Goal: Find specific page/section: Find specific page/section

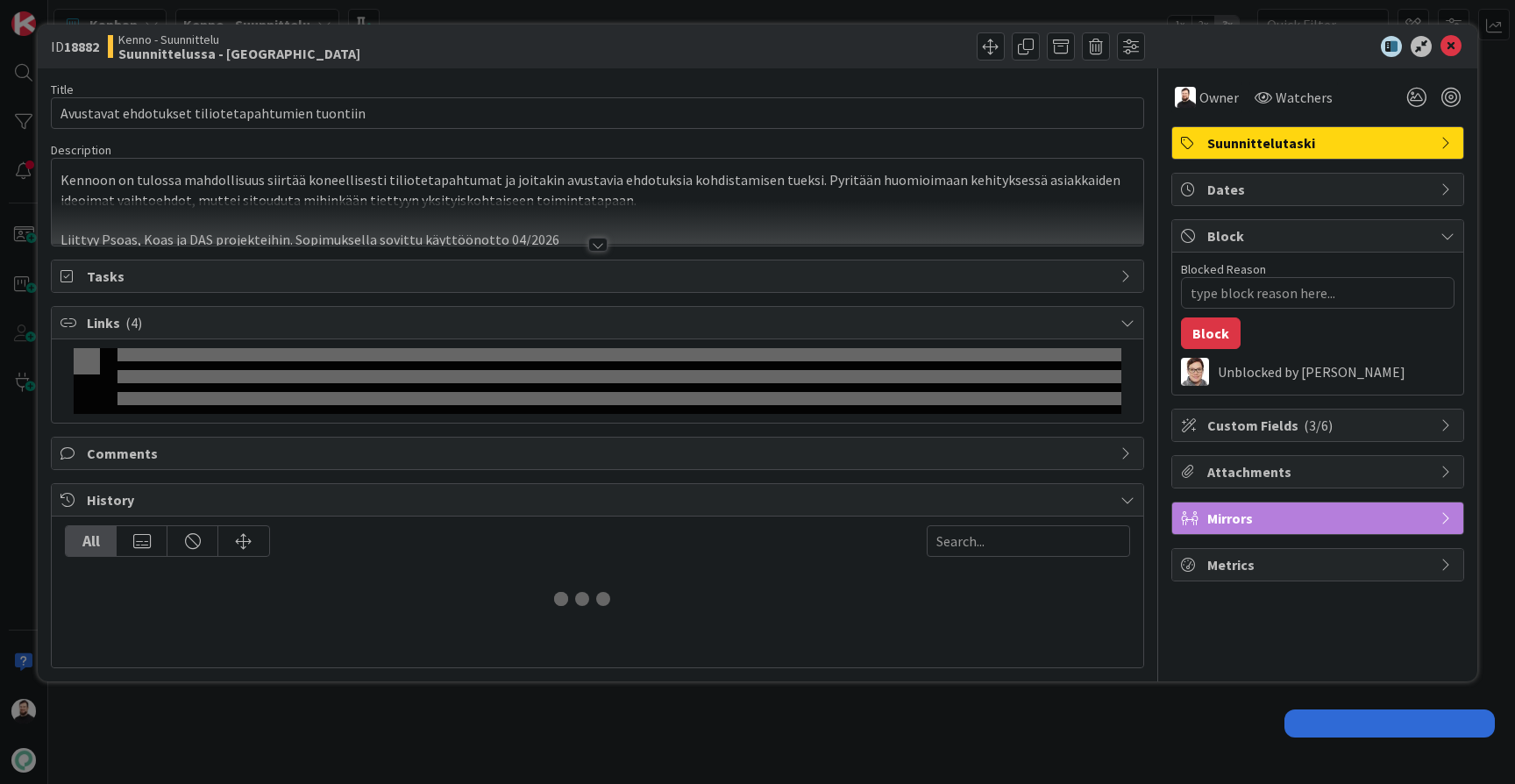
type textarea "x"
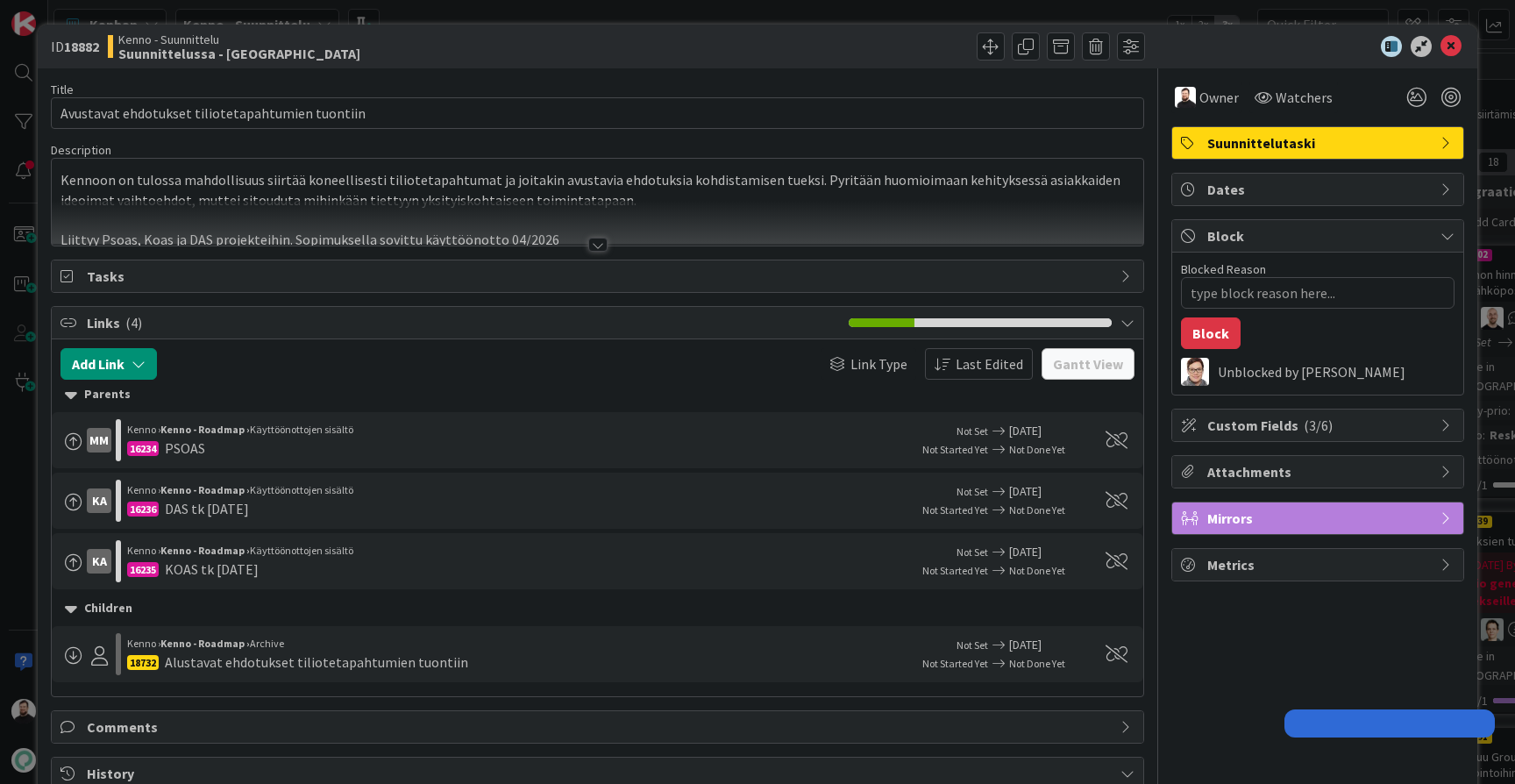
type textarea "x"
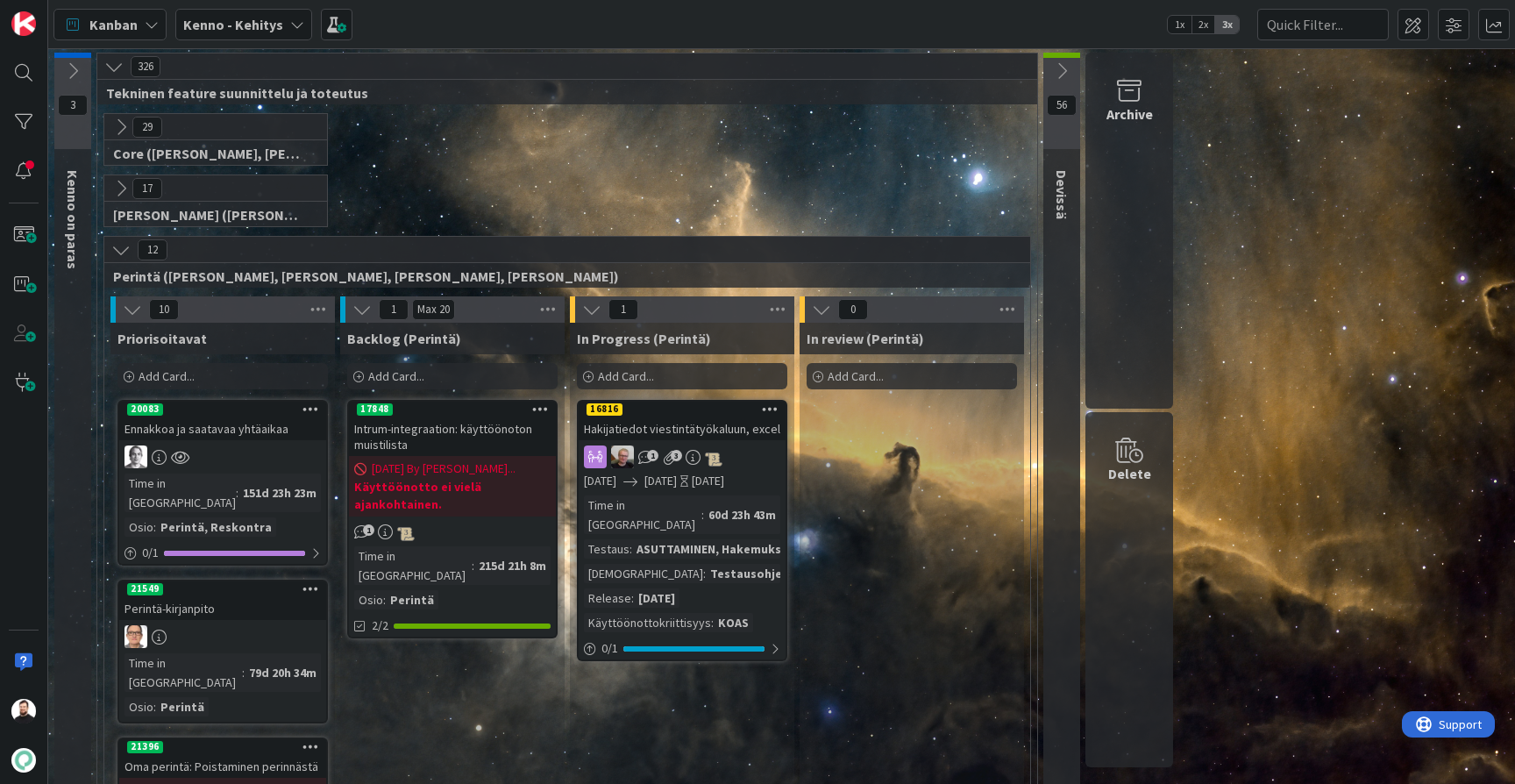
click at [291, 26] on icon at bounding box center [298, 25] width 14 height 14
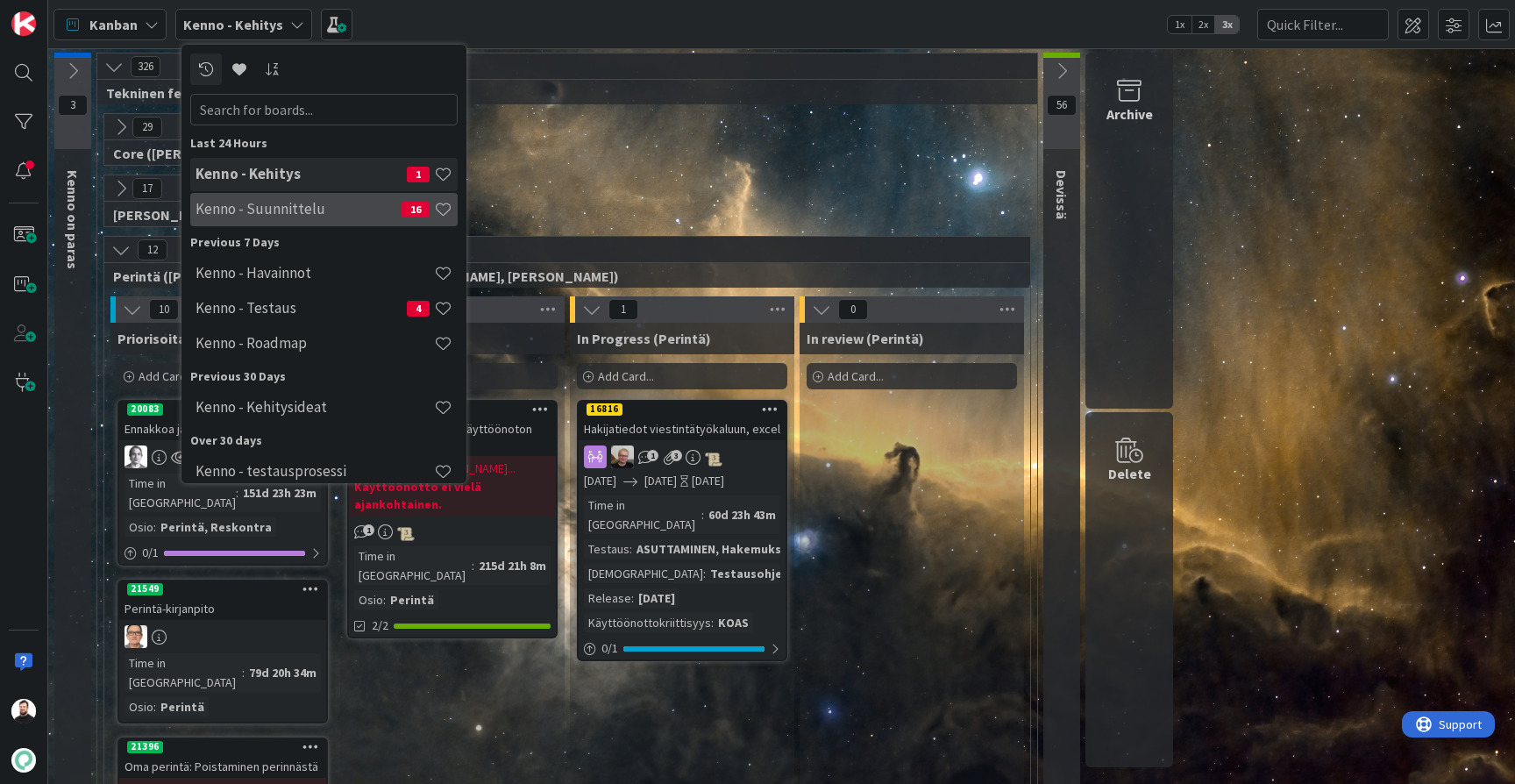
click at [289, 209] on h4 "Kenno - Suunnittelu" at bounding box center [299, 209] width 206 height 18
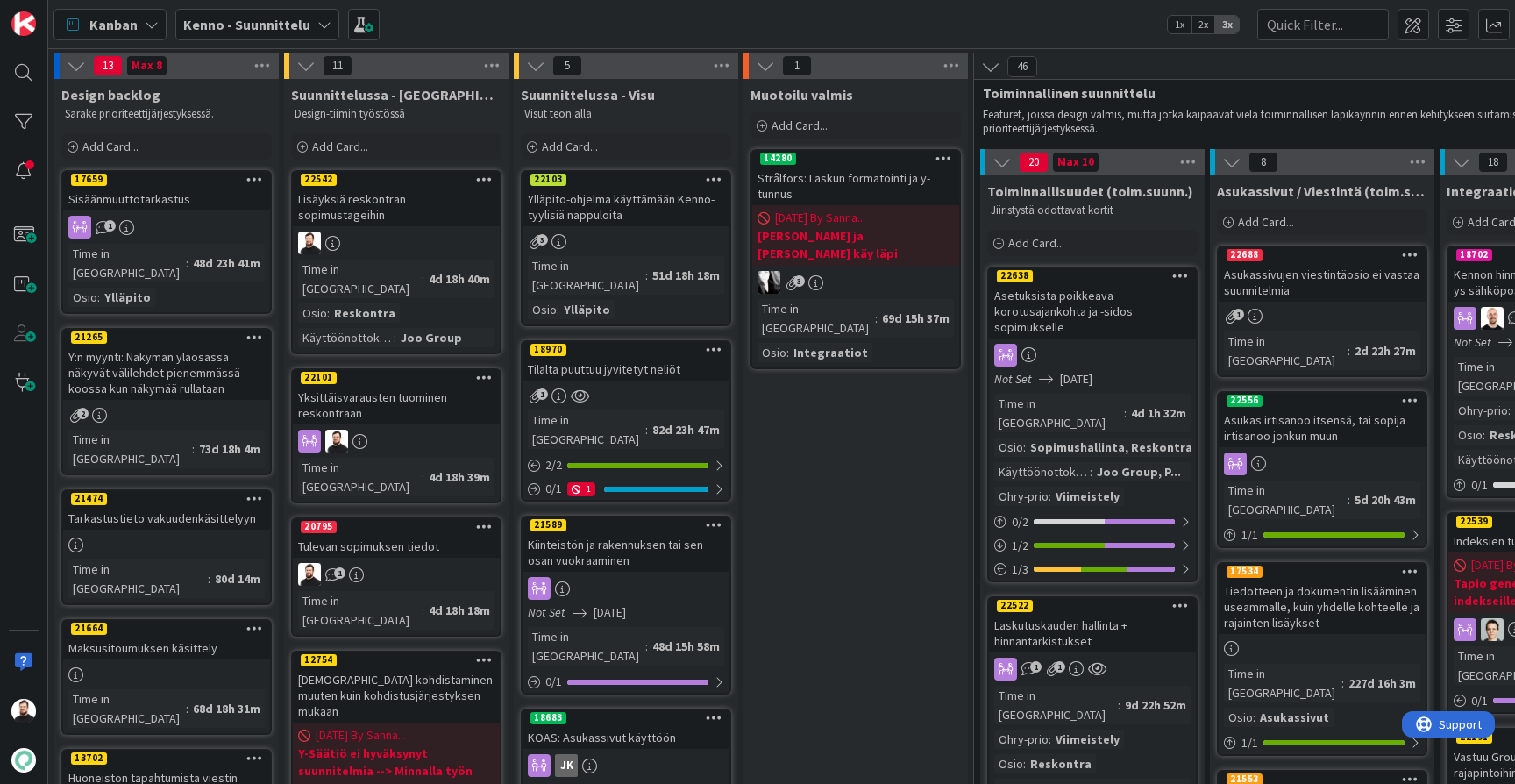
click at [410, 211] on link "22542 Lisäyksiä reskontran sopimustageihin Time in Column : 4d 18h 40m Osio : R…" at bounding box center [396, 262] width 210 height 184
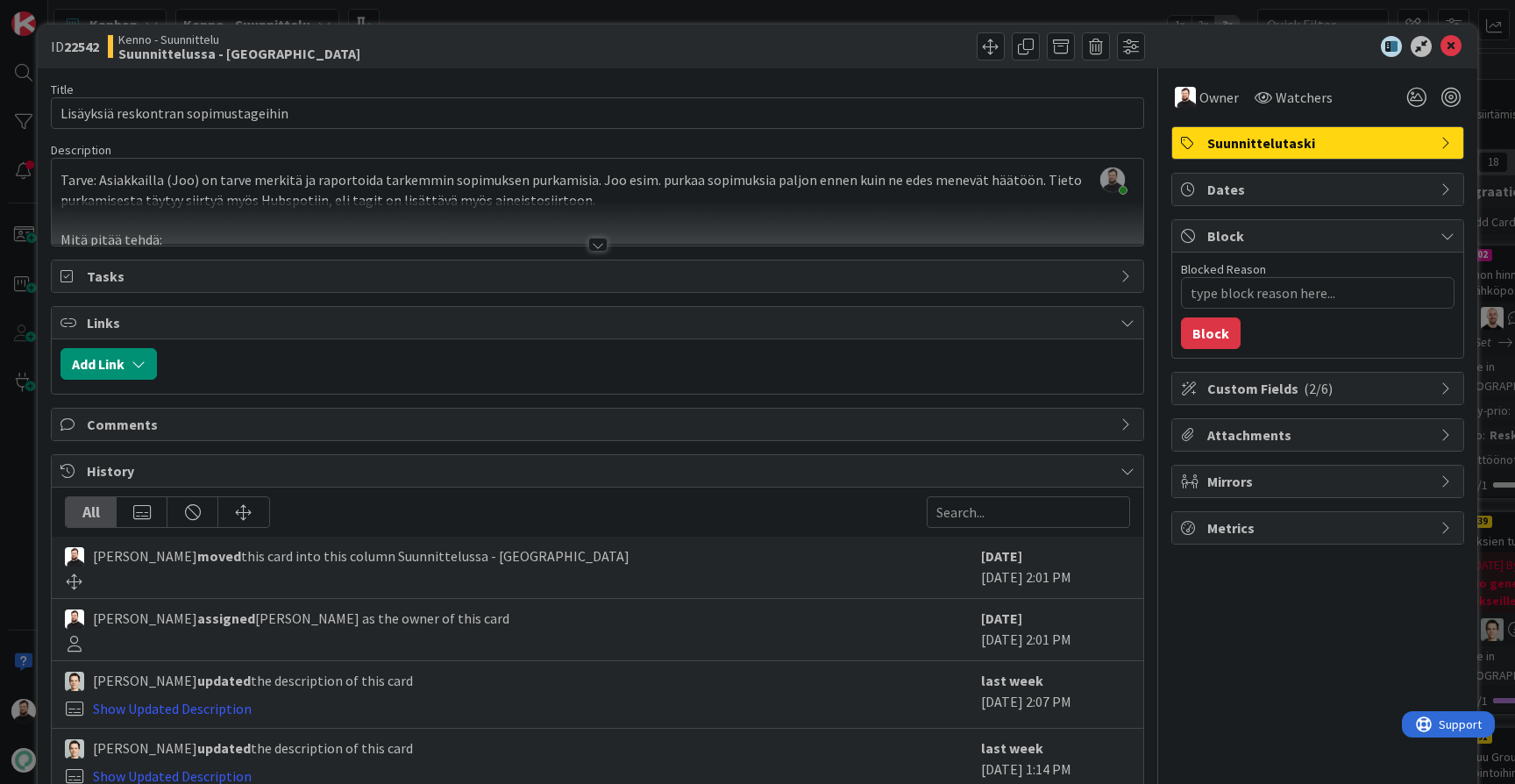
click at [588, 245] on div at bounding box center [598, 245] width 20 height 14
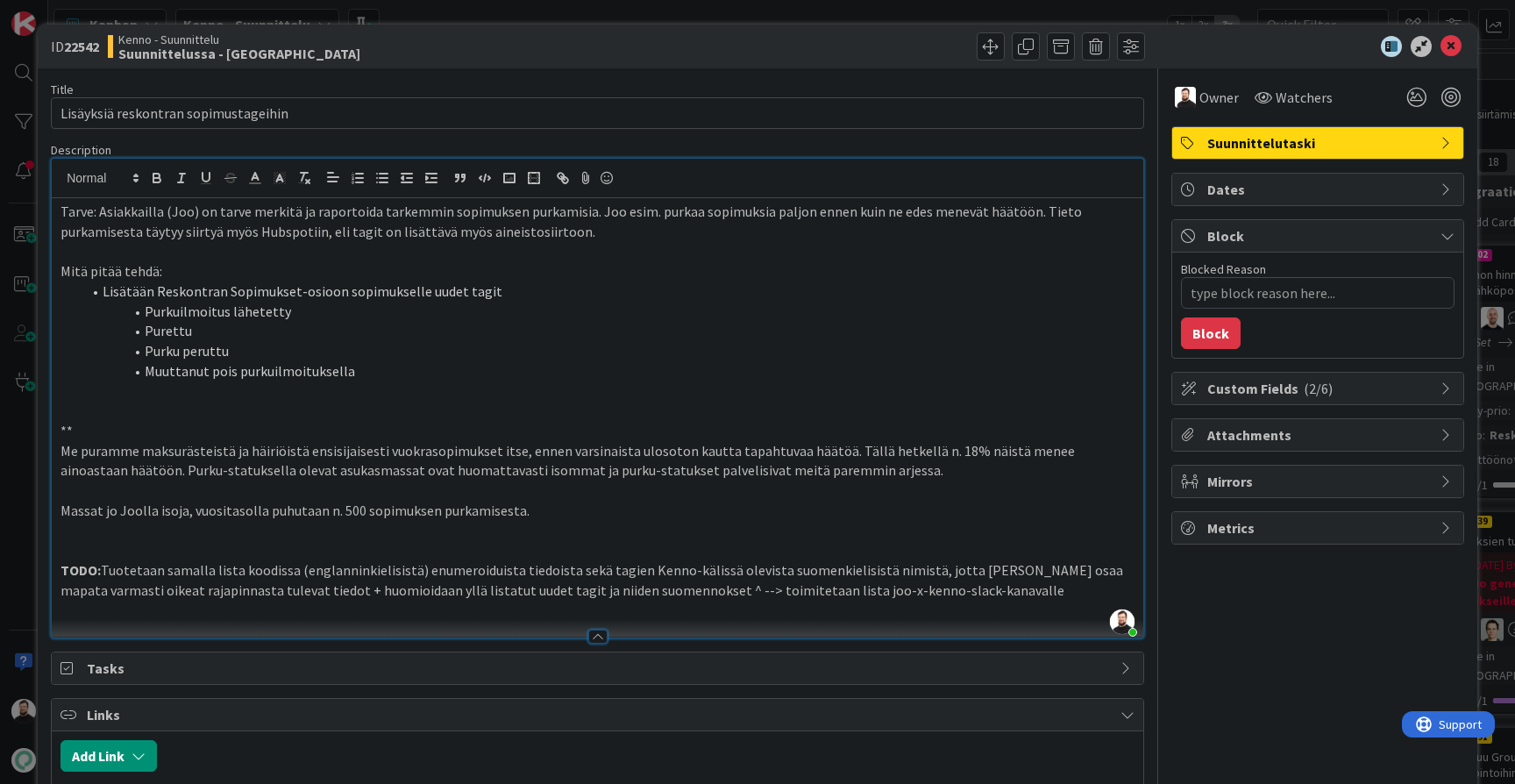
click at [15, 445] on div "ID 22542 Kenno - Suunnittelu Suunnittelussa - Rautalangat Title 36 / 128 Lisäyk…" at bounding box center [758, 392] width 1515 height 784
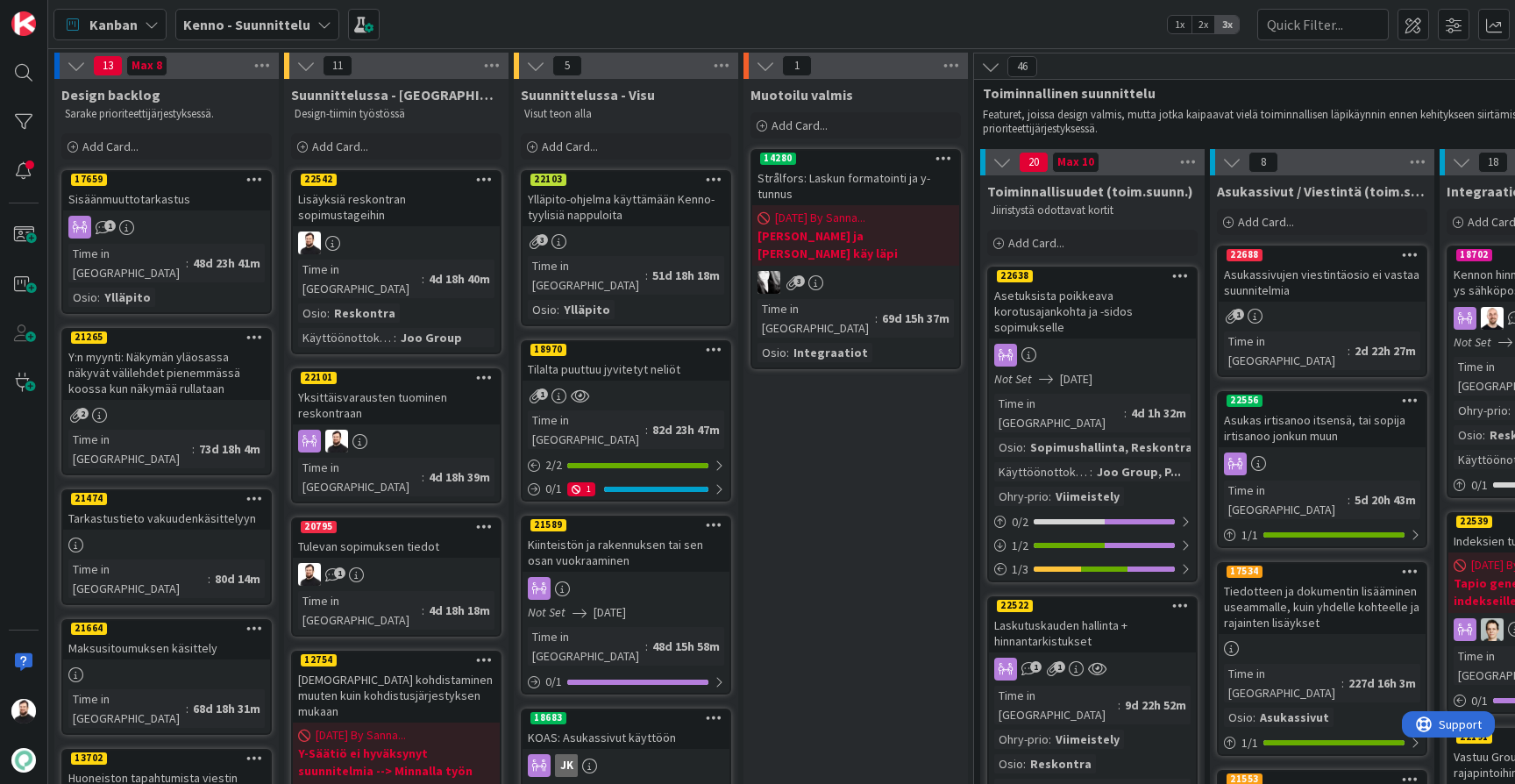
click at [420, 385] on div "Yksittäisvarausten tuominen reskontraan" at bounding box center [395, 404] width 207 height 38
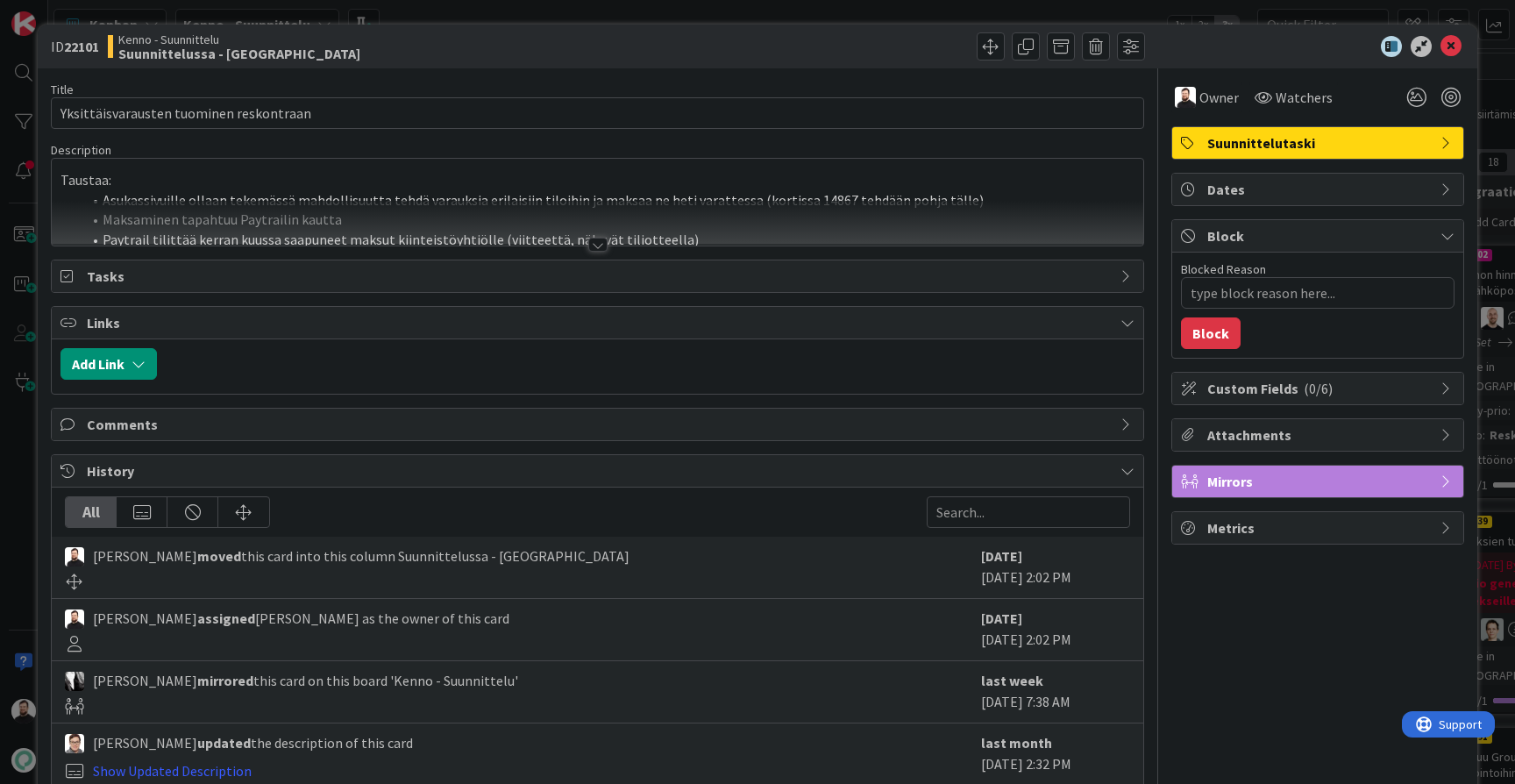
click at [595, 247] on div at bounding box center [598, 245] width 20 height 14
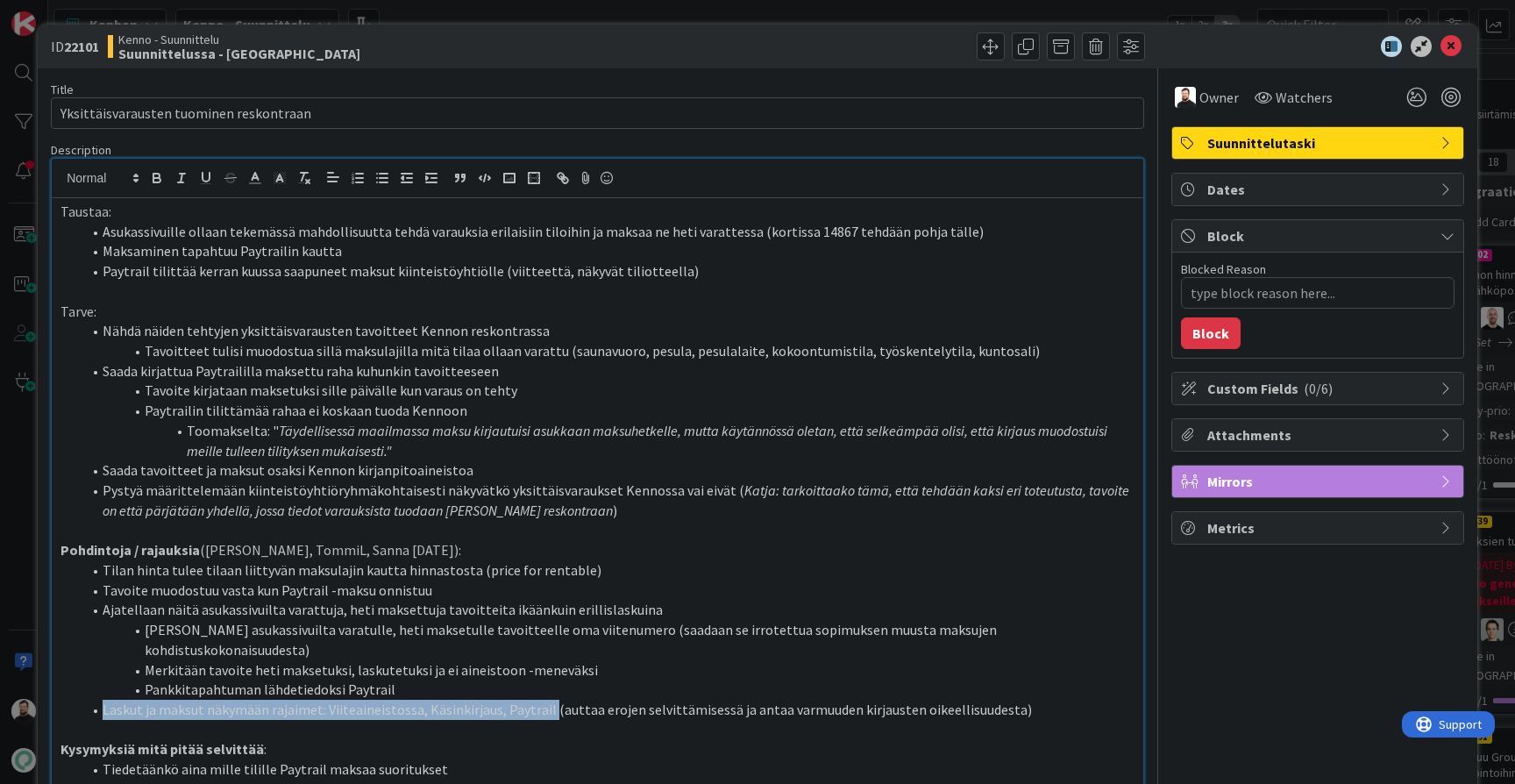
drag, startPoint x: 546, startPoint y: 677, endPoint x: 106, endPoint y: 675, distance: 440.0
click at [106, 699] on li "Laskut ja maksut näkymään rajaimet: Viiteaineistossa, Käsinkirjaus, Paytrail (a…" at bounding box center [608, 709] width 1054 height 21
copy li "Laskut ja maksut näkymään rajaimet: Viiteaineistossa, Käsinkirjaus, Paytrail"
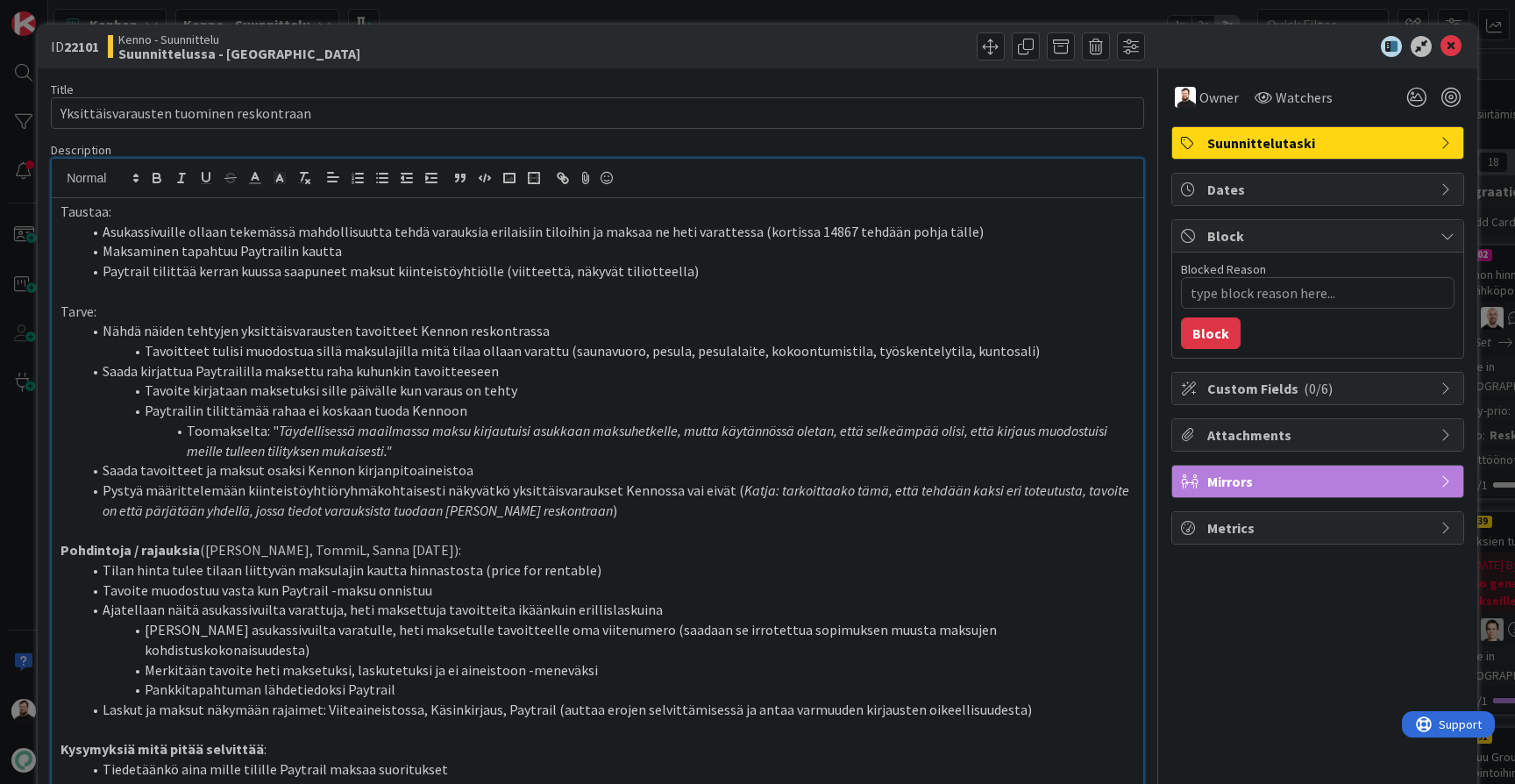
click at [20, 527] on div "ID 22101 Kenno - Suunnittelu Suunnittelussa - Rautalangat Title 39 / 128 Yksitt…" at bounding box center [758, 392] width 1515 height 784
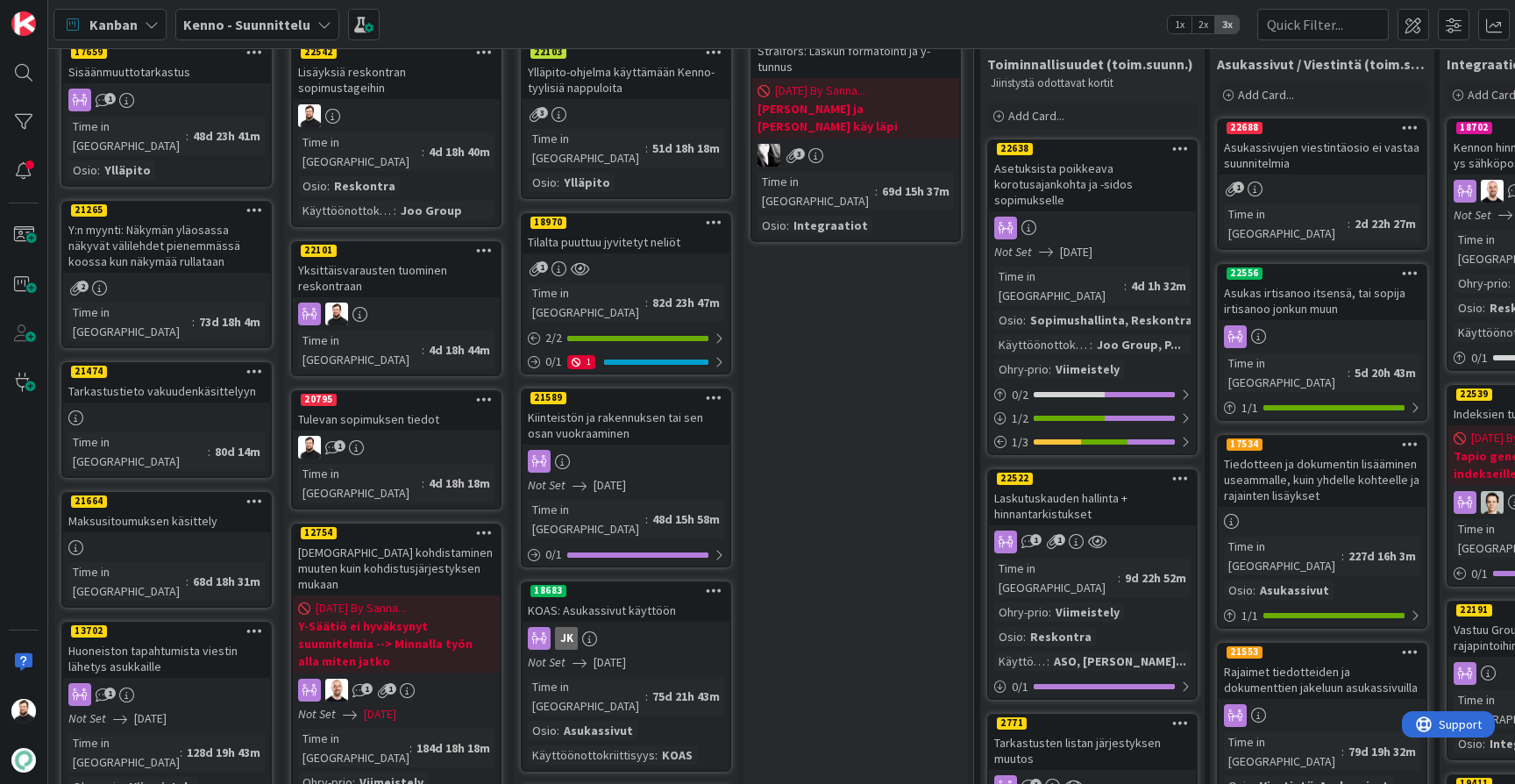
scroll to position [132, 0]
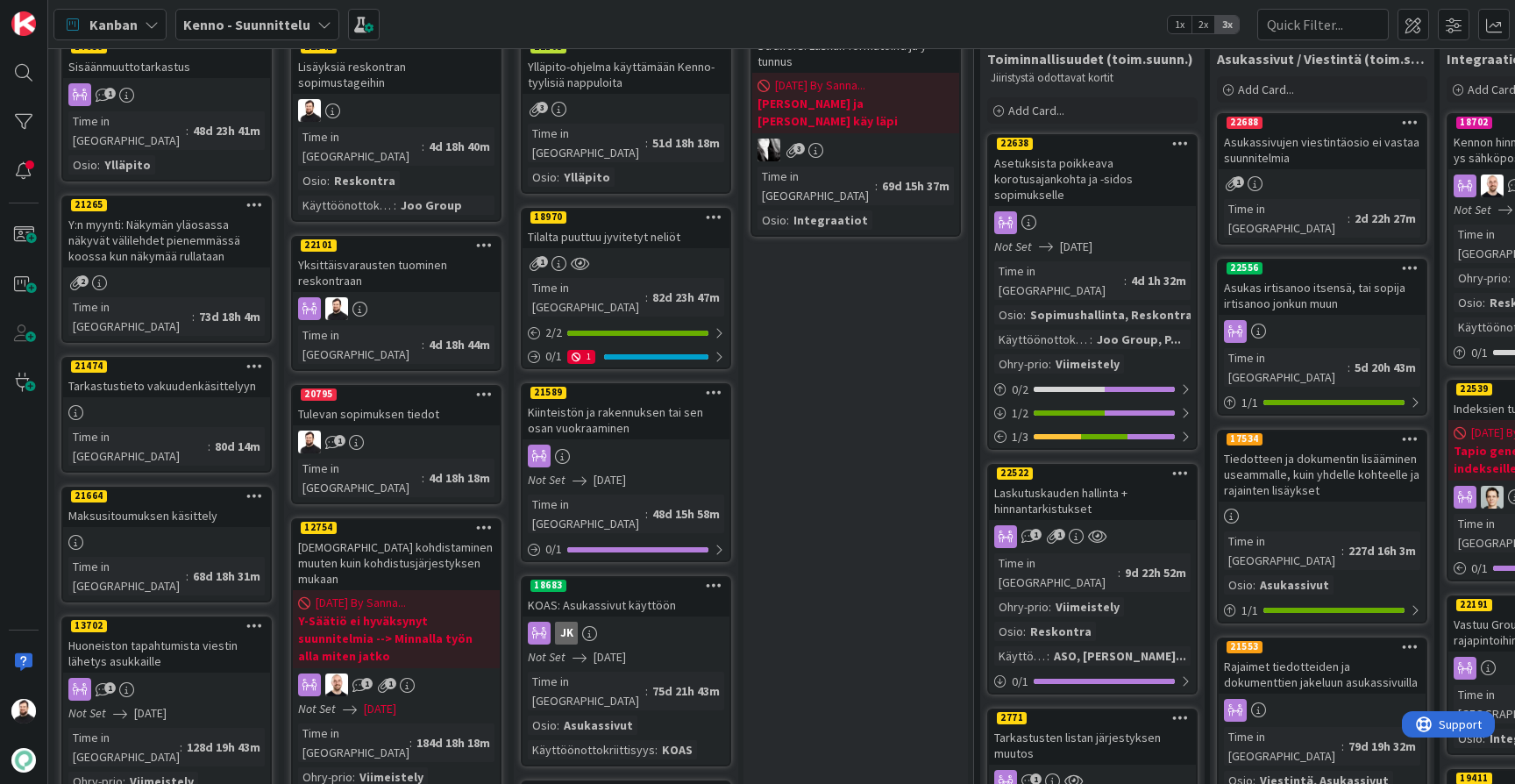
click at [399, 402] on div "Tulevan sopimuksen tiedot" at bounding box center [395, 413] width 207 height 22
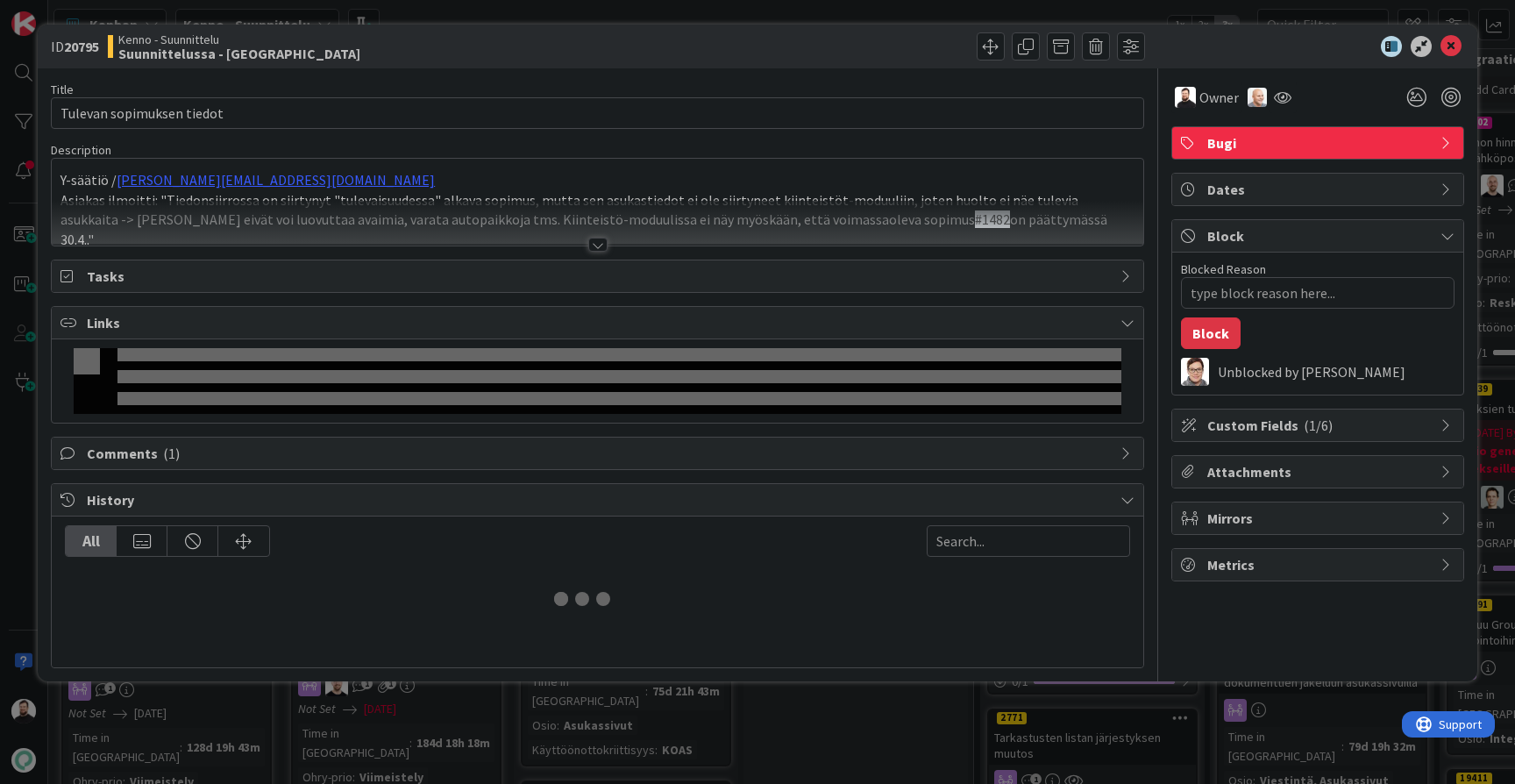
type textarea "x"
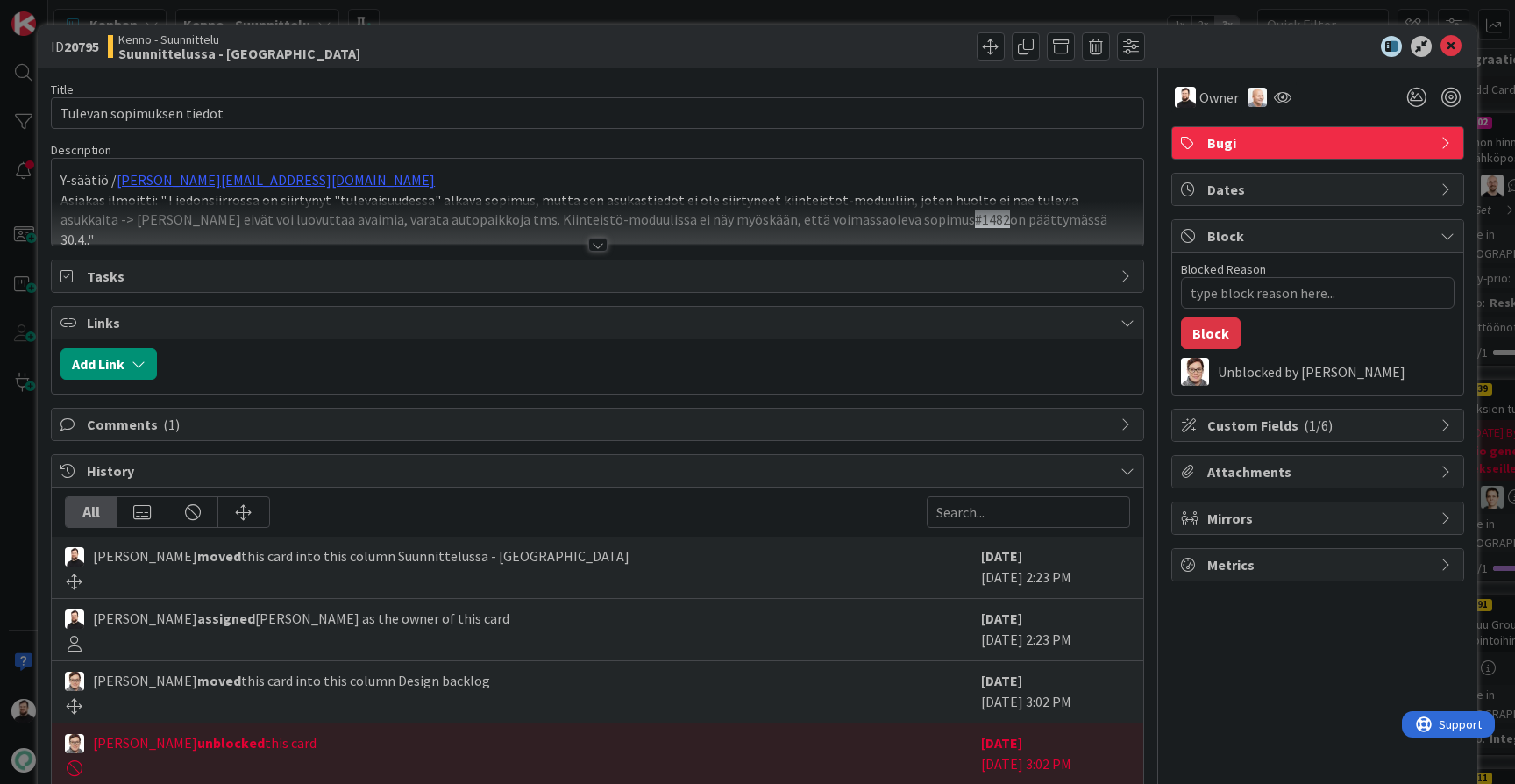
click at [602, 247] on div at bounding box center [598, 245] width 20 height 14
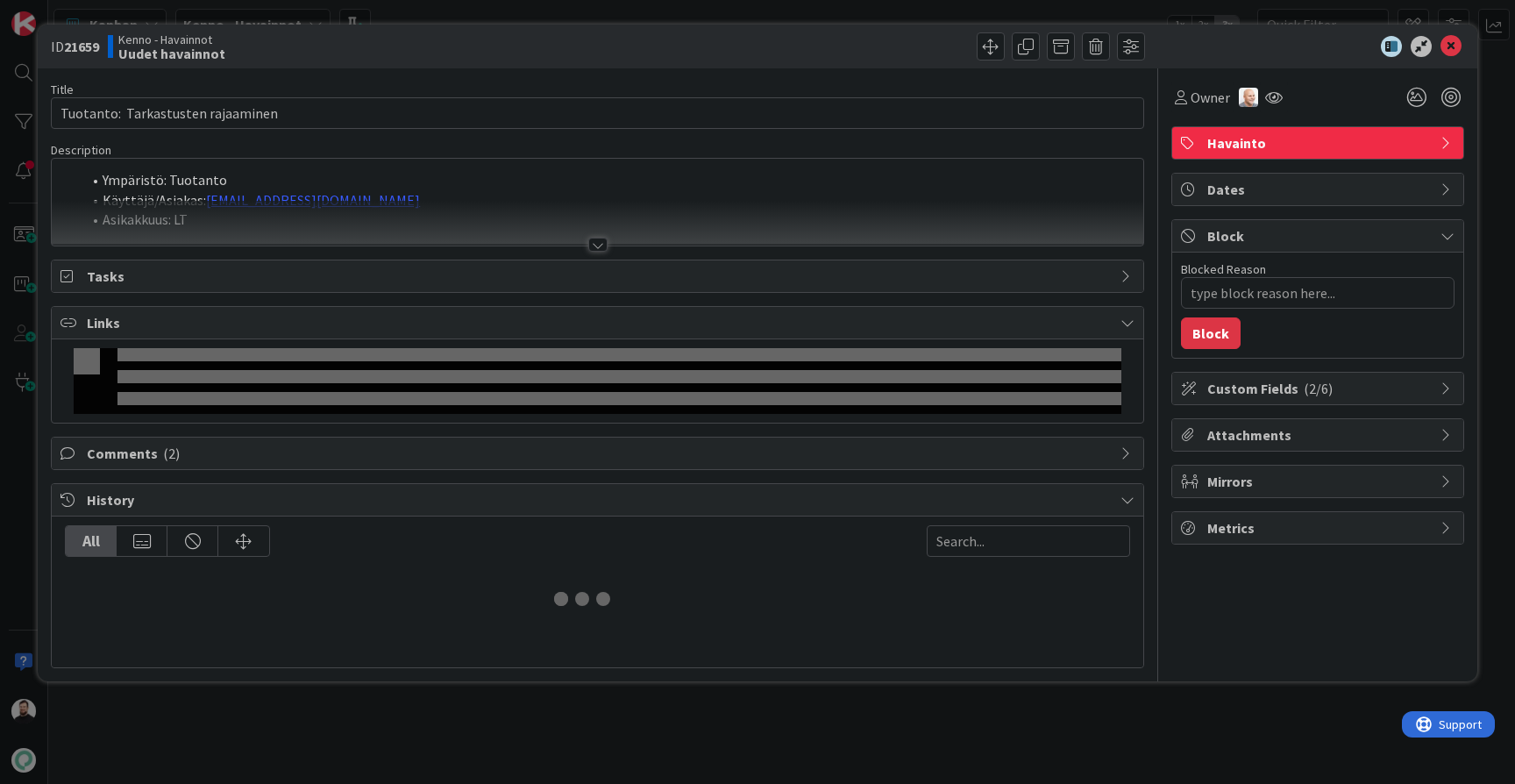
type textarea "x"
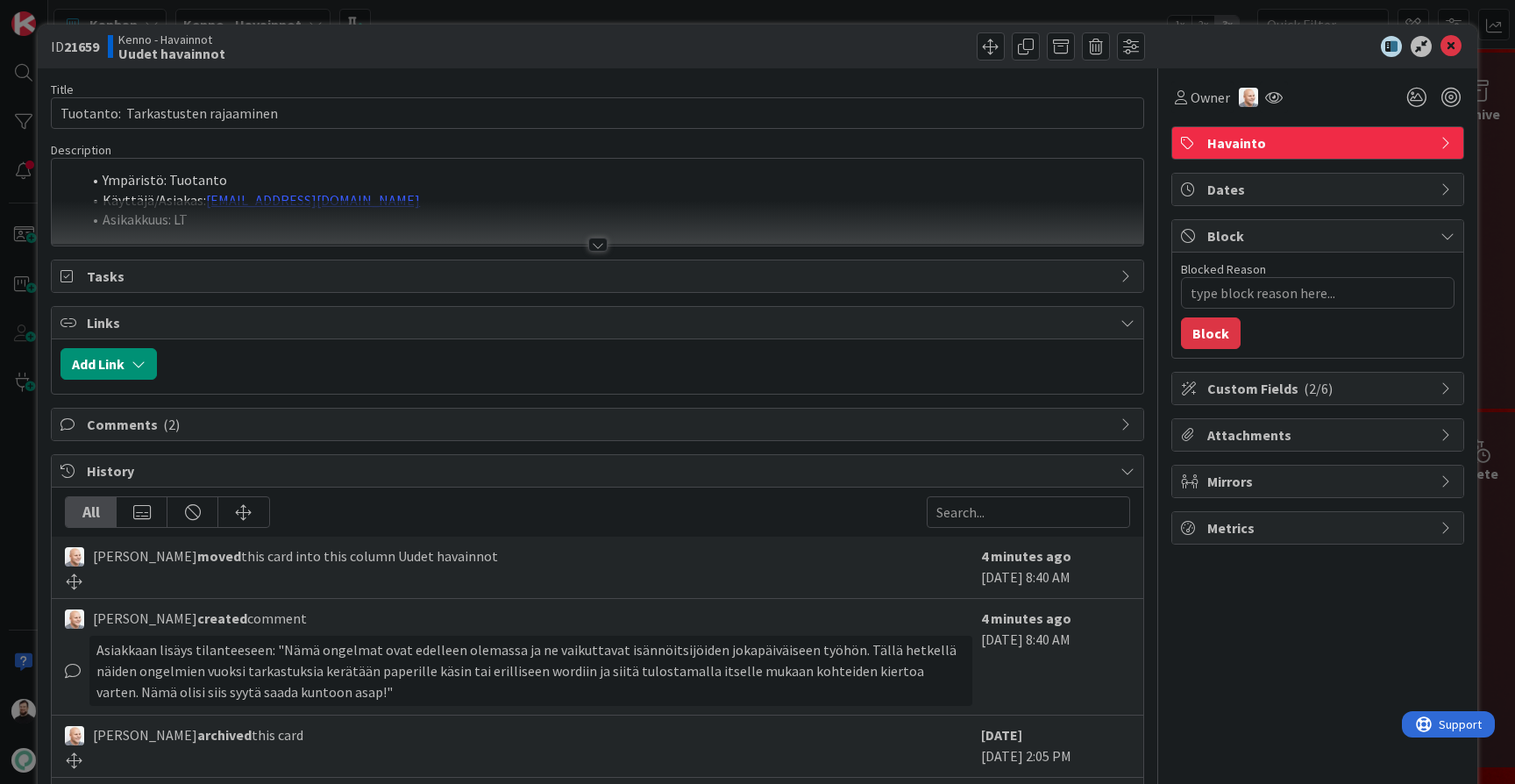
click at [600, 246] on div at bounding box center [598, 245] width 20 height 14
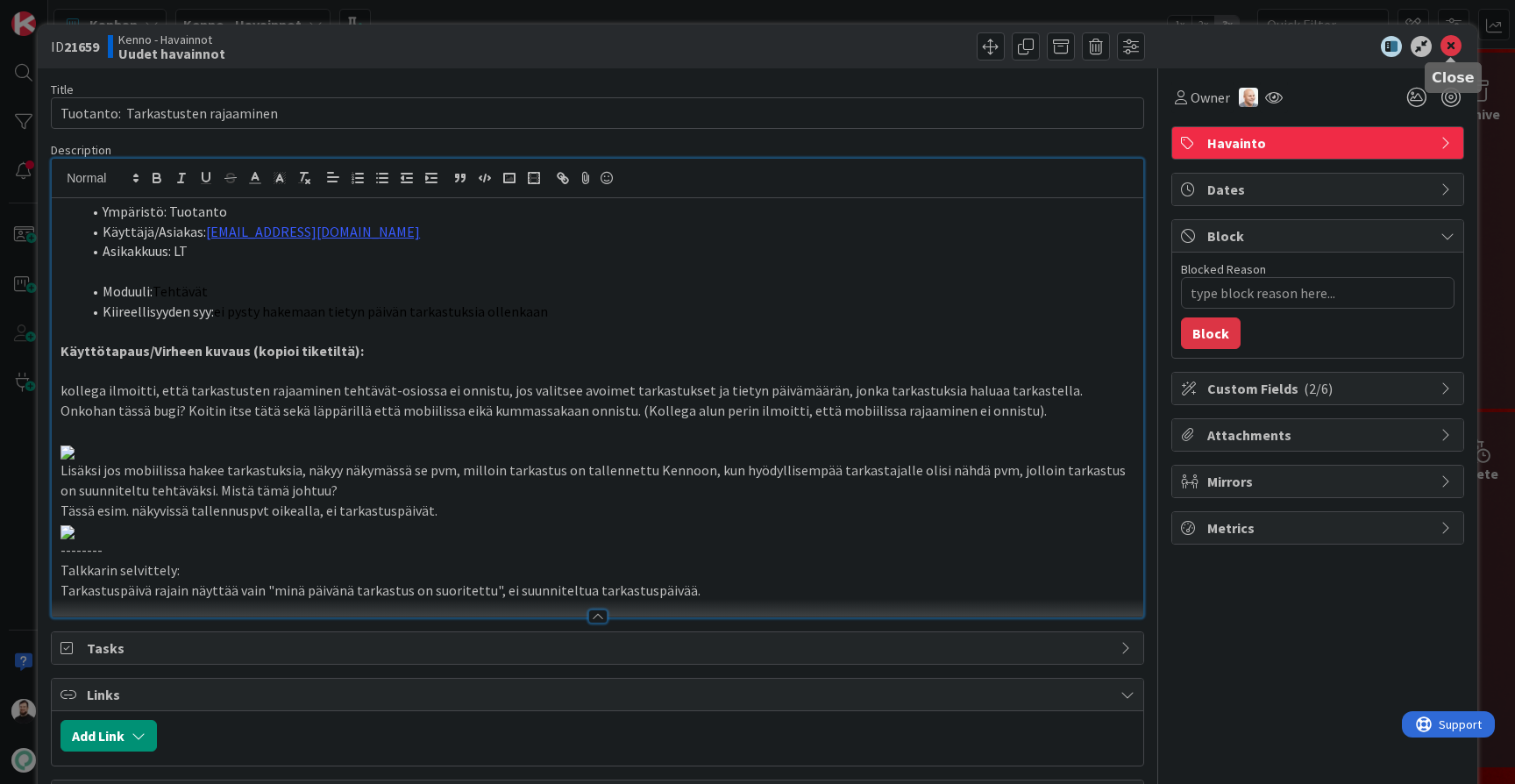
click at [1443, 48] on icon at bounding box center [1452, 46] width 21 height 21
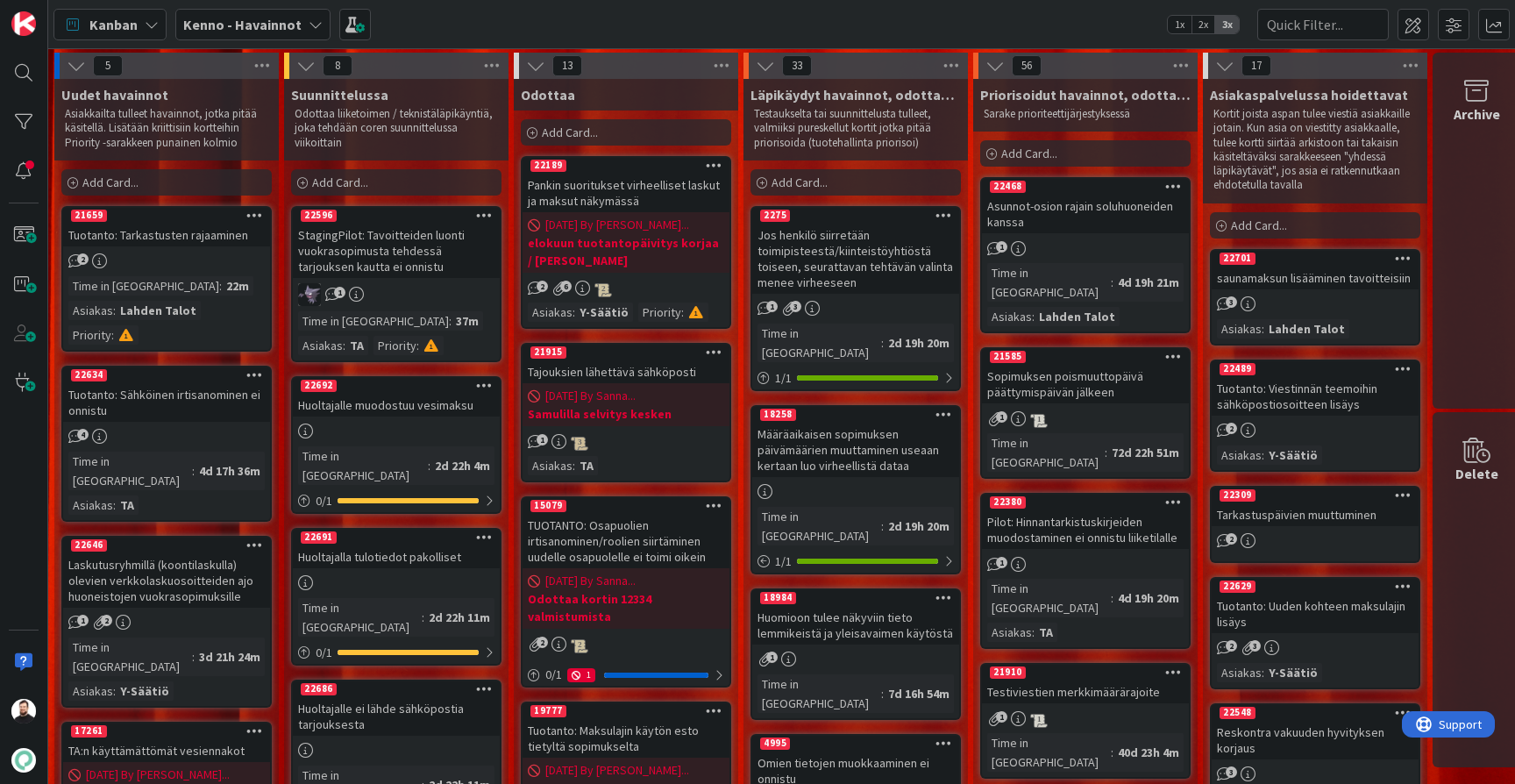
click at [285, 26] on b "Kenno - Havainnot" at bounding box center [242, 25] width 118 height 18
